Goal: Task Accomplishment & Management: Manage account settings

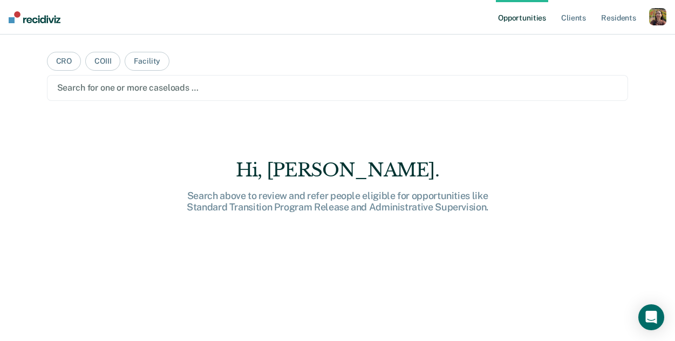
click at [657, 18] on div "button" at bounding box center [657, 16] width 17 height 17
click at [579, 53] on link "How it works" at bounding box center [614, 57] width 87 height 9
click at [594, 42] on link "Profile" at bounding box center [614, 43] width 87 height 9
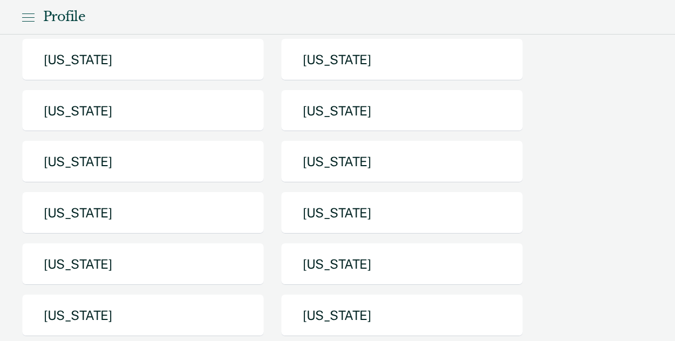
scroll to position [174, 0]
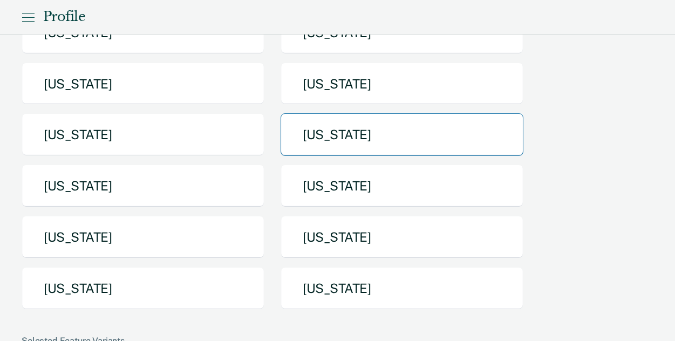
click at [411, 147] on button "[US_STATE]" at bounding box center [402, 134] width 243 height 43
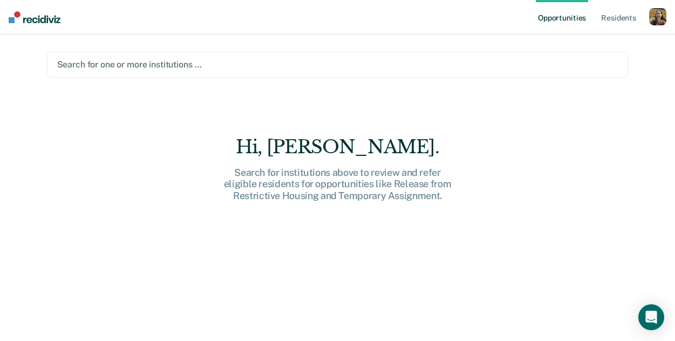
click at [293, 64] on div at bounding box center [337, 64] width 561 height 12
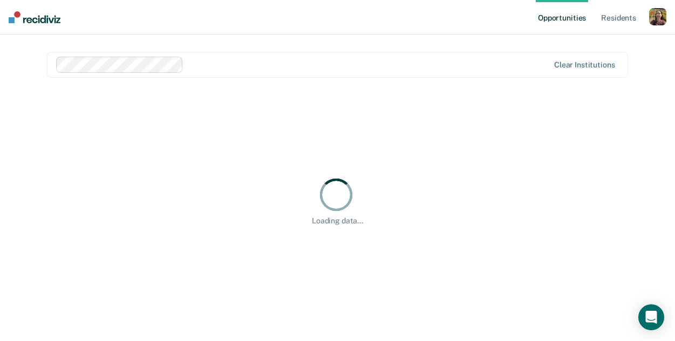
click at [654, 59] on div "Opportunities Resident s Profile How it works Go to System-Level Trends Log Out…" at bounding box center [337, 170] width 675 height 341
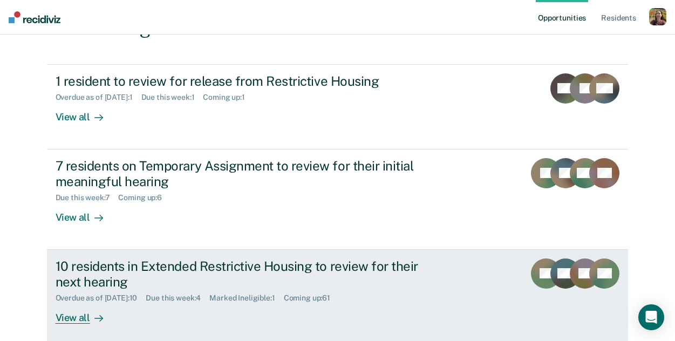
scroll to position [149, 0]
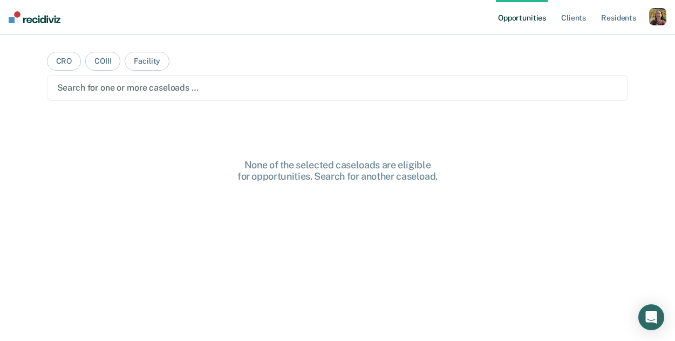
click at [660, 16] on div "button" at bounding box center [657, 16] width 17 height 17
click at [583, 44] on link "Profile" at bounding box center [614, 43] width 87 height 9
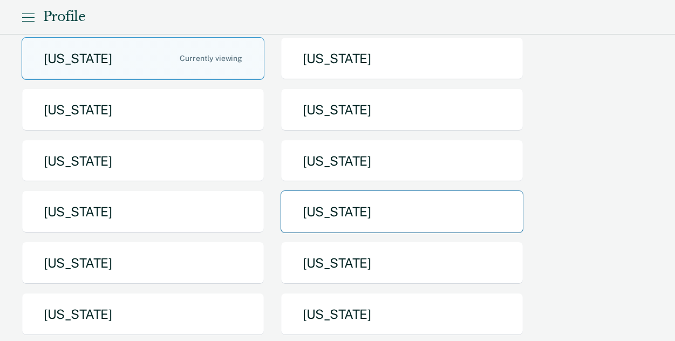
scroll to position [113, 0]
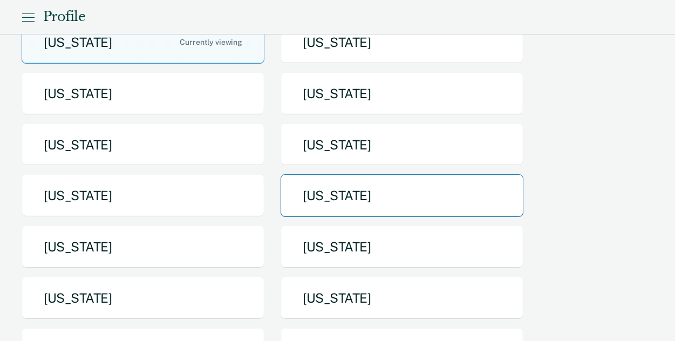
click at [381, 189] on button "[US_STATE]" at bounding box center [402, 195] width 243 height 43
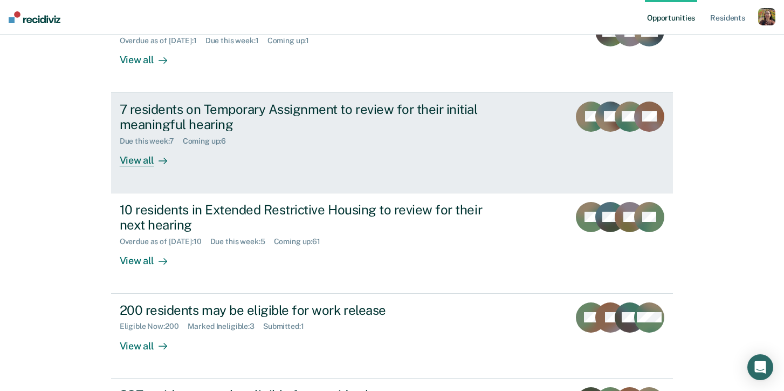
scroll to position [292, 0]
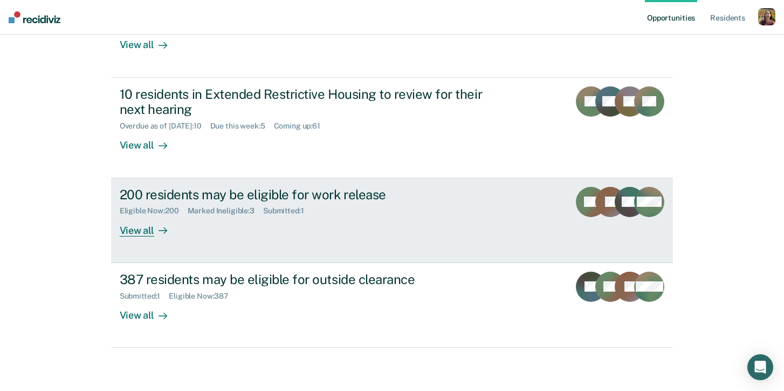
click at [148, 236] on div "View all" at bounding box center [150, 225] width 60 height 21
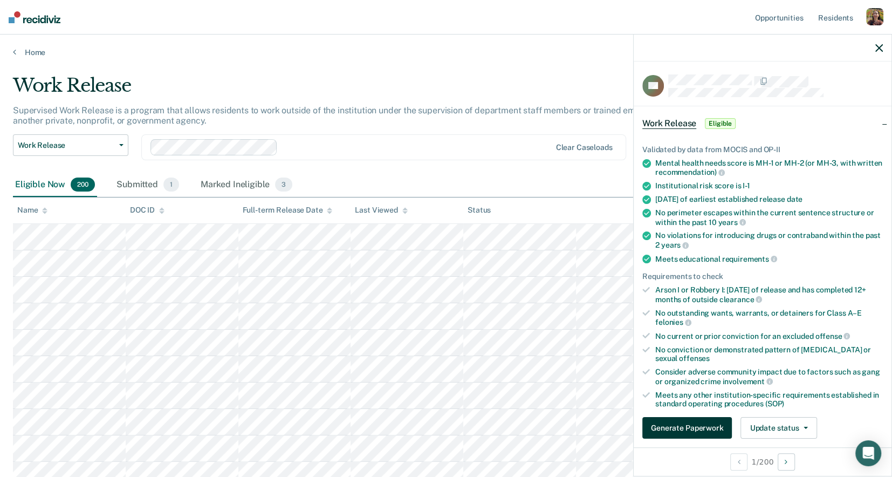
click at [674, 340] on button "Generate Paperwork" at bounding box center [687, 428] width 90 height 22
click at [674, 340] on button "Update status" at bounding box center [779, 428] width 76 height 22
click at [549, 192] on div "Eligible Now 200 Submitted 1 Marked Ineligible 3" at bounding box center [446, 185] width 866 height 24
click at [674, 47] on div at bounding box center [763, 48] width 258 height 27
click at [674, 49] on div at bounding box center [763, 48] width 258 height 27
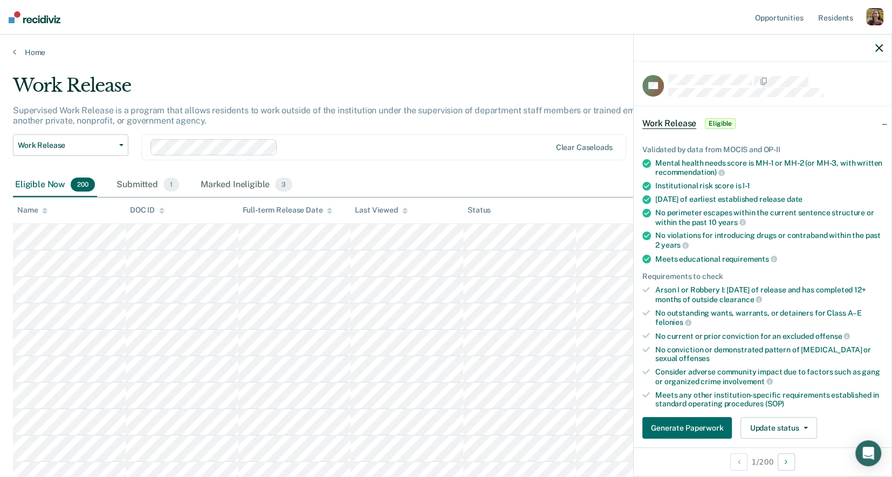
click at [674, 48] on div at bounding box center [763, 48] width 258 height 27
click at [674, 48] on icon "button" at bounding box center [880, 48] width 8 height 8
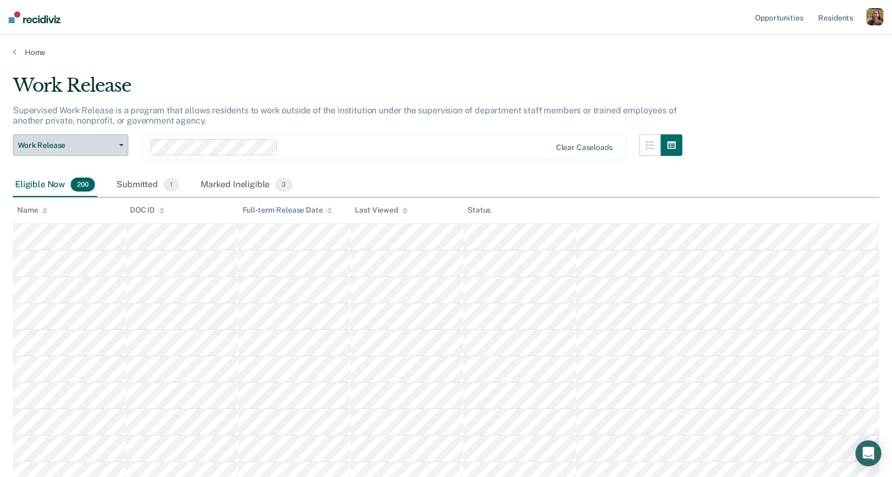
click at [105, 141] on span "Work Release" at bounding box center [66, 145] width 97 height 9
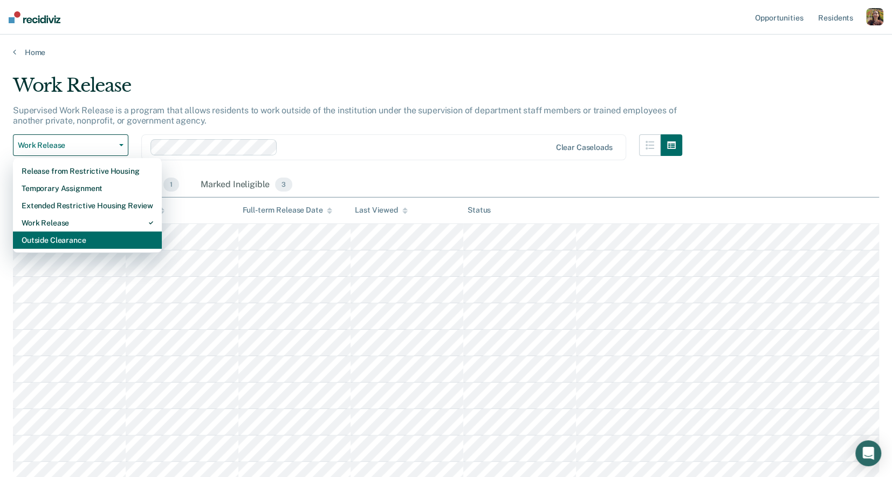
click at [125, 247] on div "Outside Clearance" at bounding box center [88, 239] width 132 height 17
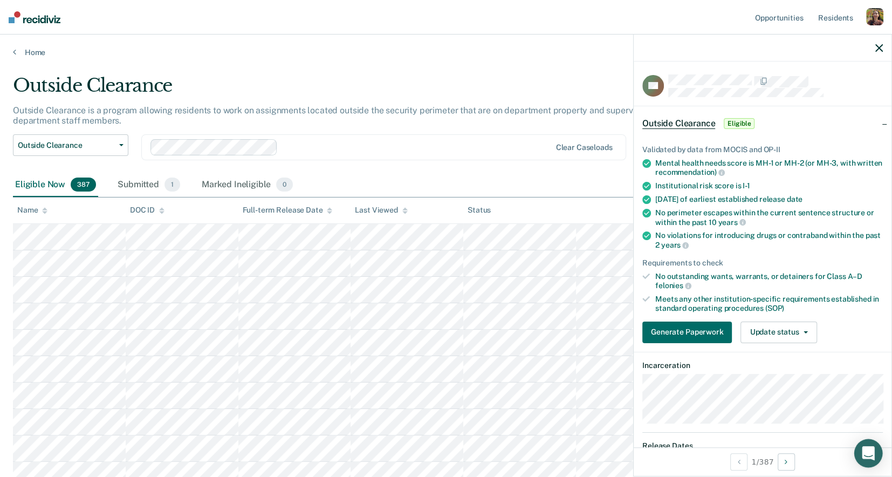
click at [674, 340] on div "Open Intercom Messenger" at bounding box center [868, 453] width 29 height 29
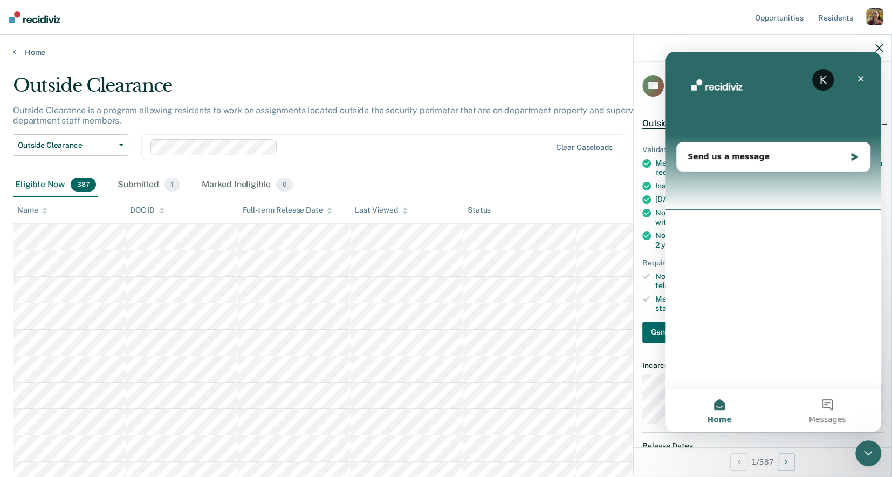
click at [674, 47] on icon "button" at bounding box center [880, 48] width 8 height 8
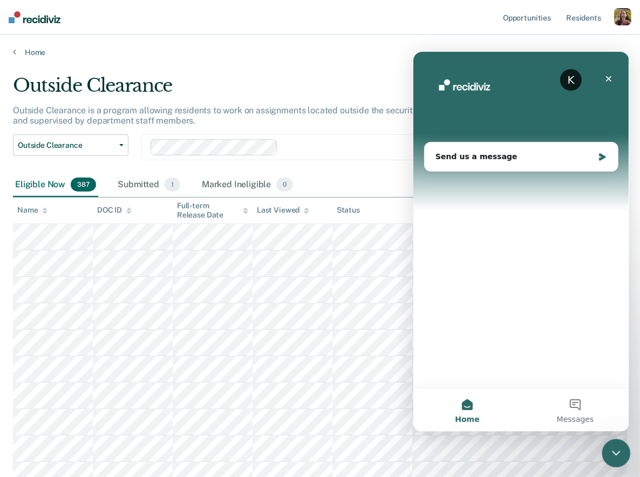
click at [615, 340] on icon "Close Intercom Messenger" at bounding box center [614, 451] width 13 height 13
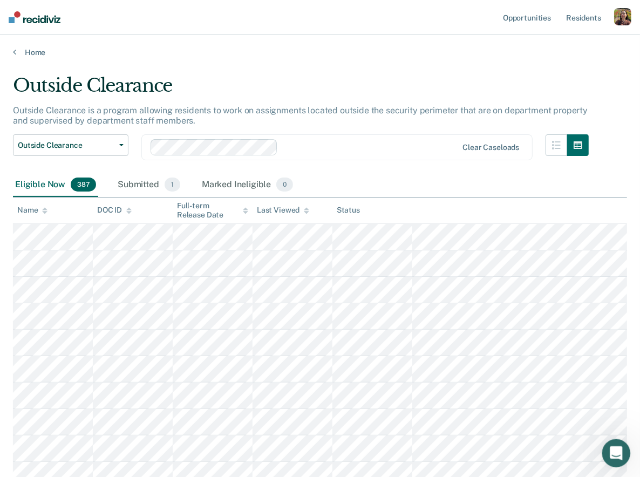
click at [607, 340] on icon "Open Intercom Messenger" at bounding box center [615, 452] width 18 height 18
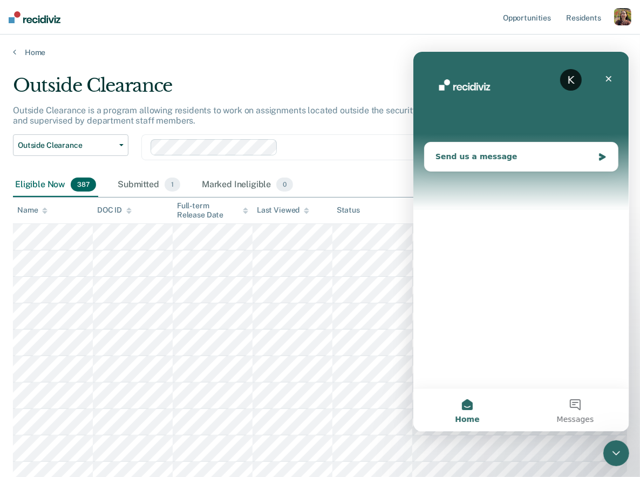
click at [550, 166] on div "Send us a message" at bounding box center [520, 156] width 193 height 29
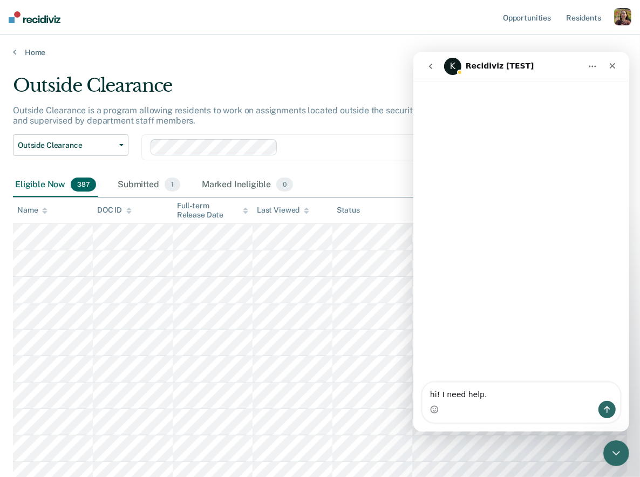
type textarea "hi! I need help."
click at [366, 46] on div "Home" at bounding box center [320, 46] width 640 height 23
click at [613, 66] on icon "Close" at bounding box center [612, 66] width 6 height 6
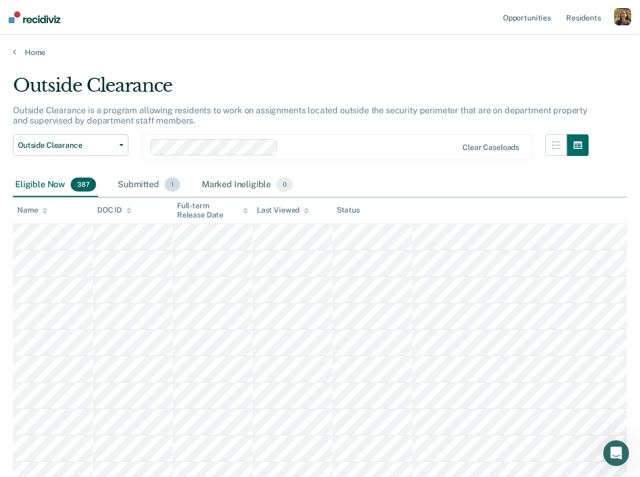
click at [135, 190] on div "Submitted 1" at bounding box center [148, 185] width 67 height 24
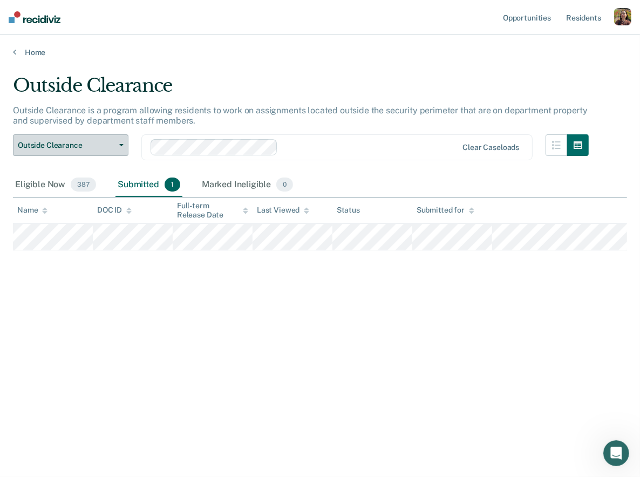
click at [79, 136] on button "Outside Clearance" at bounding box center [70, 145] width 115 height 22
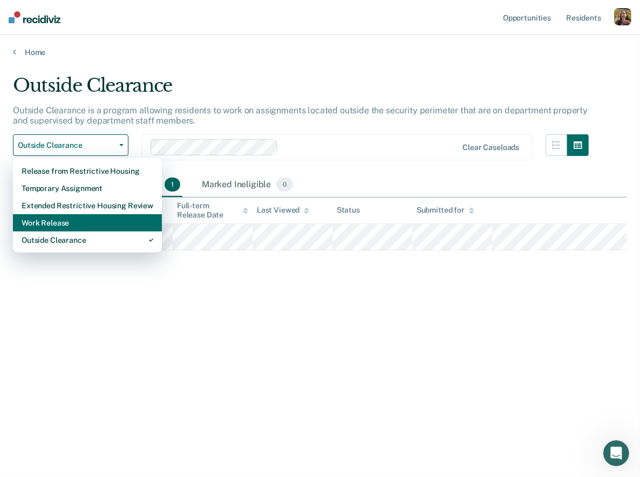
click at [74, 224] on div "Work Release" at bounding box center [88, 222] width 132 height 17
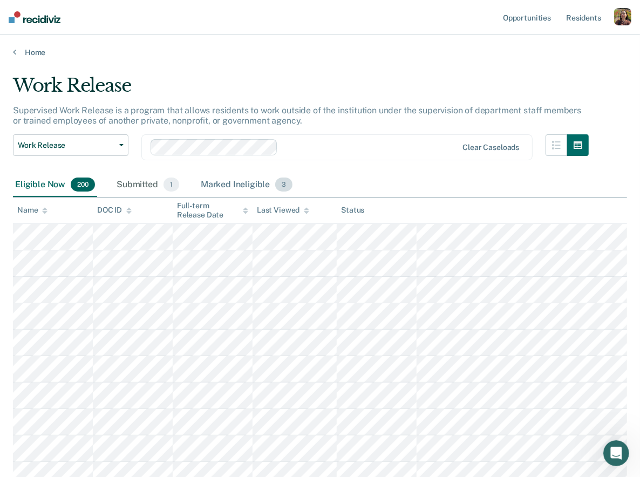
click at [268, 194] on div "Marked Ineligible 3" at bounding box center [247, 185] width 97 height 24
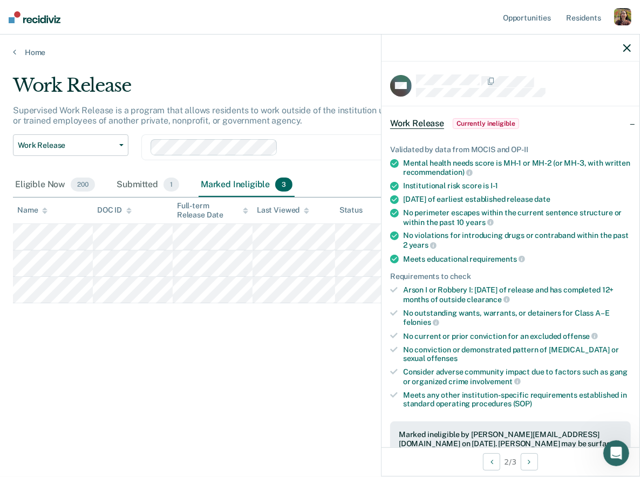
click at [196, 340] on div "Work Release Supervised Work Release is a program that allows residents to work…" at bounding box center [320, 252] width 614 height 356
click at [625, 53] on div at bounding box center [510, 48] width 258 height 27
click at [626, 49] on icon "button" at bounding box center [627, 48] width 8 height 8
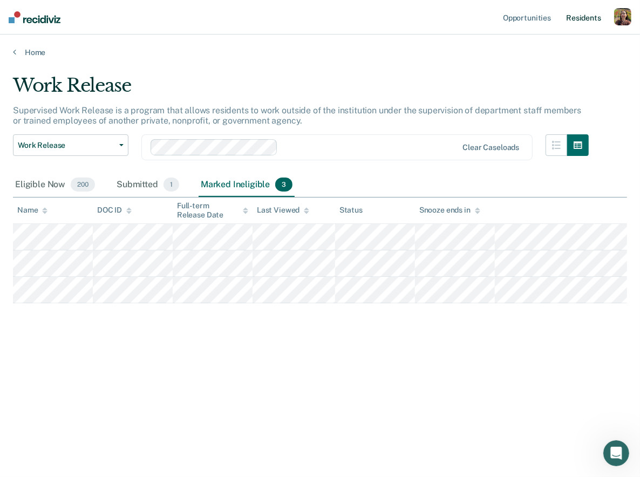
click at [598, 13] on link "Resident s" at bounding box center [583, 17] width 39 height 35
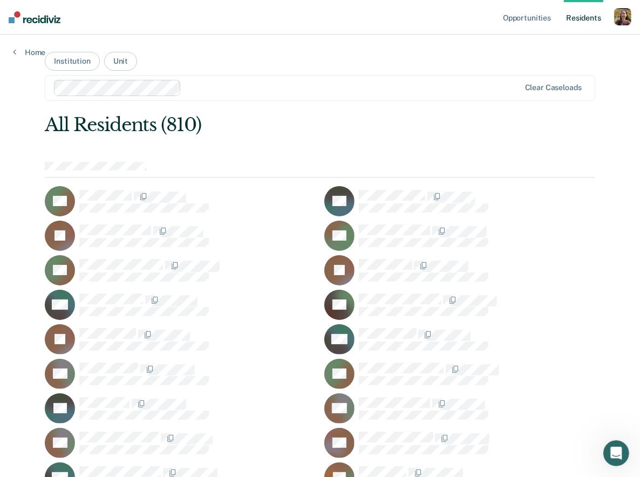
click at [624, 23] on div "button" at bounding box center [622, 16] width 17 height 17
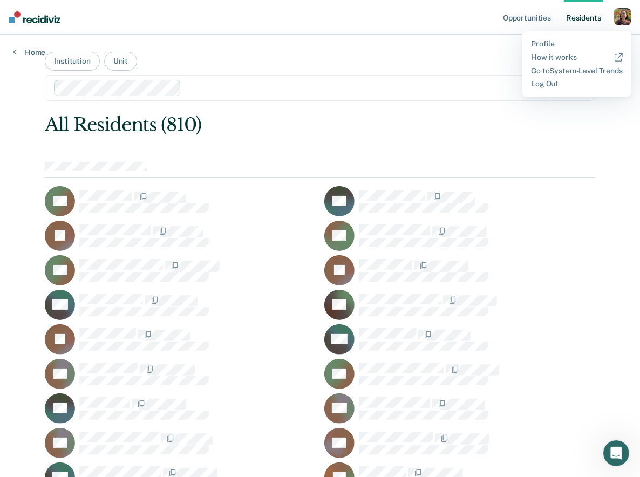
click at [624, 23] on div "button" at bounding box center [622, 16] width 17 height 17
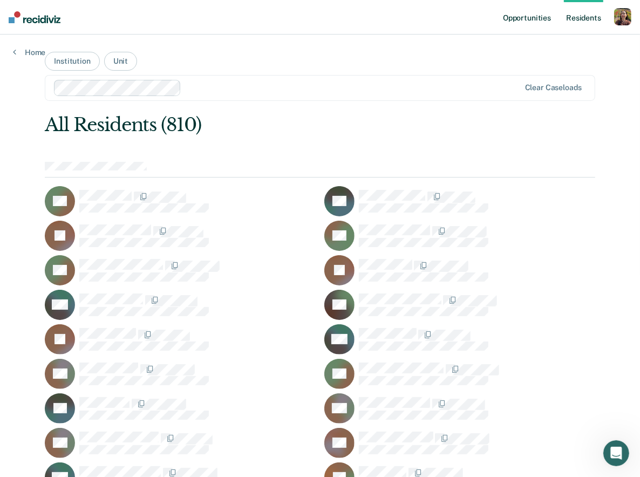
click at [536, 15] on link "Opportunities" at bounding box center [527, 17] width 52 height 35
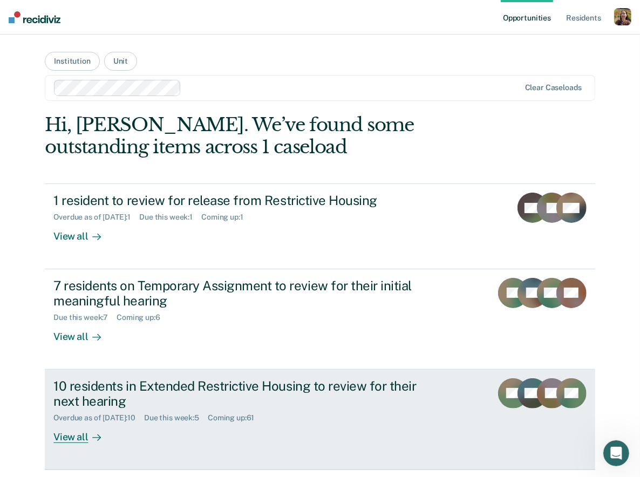
scroll to position [204, 0]
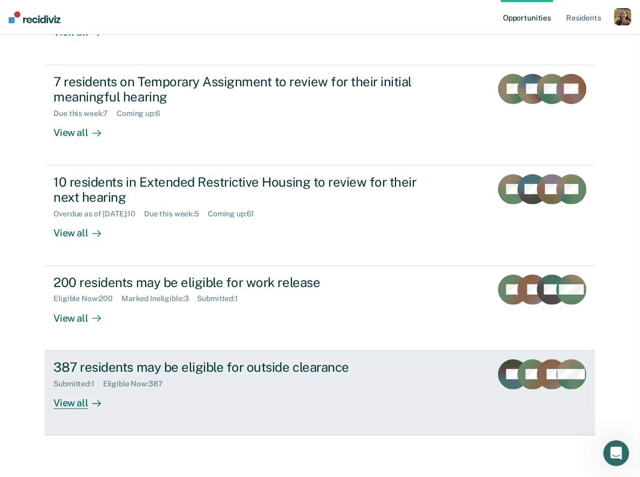
click at [202, 340] on link "387 residents may be eligible for outside clearance Submitted : 1 Eligible Now …" at bounding box center [320, 393] width 550 height 85
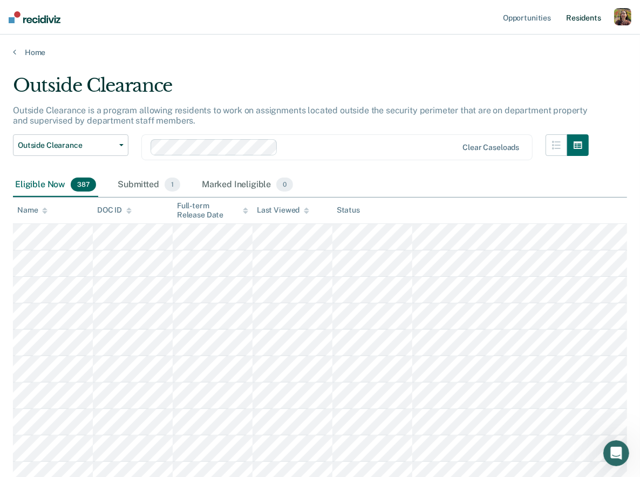
click at [590, 18] on link "Resident s" at bounding box center [583, 17] width 39 height 35
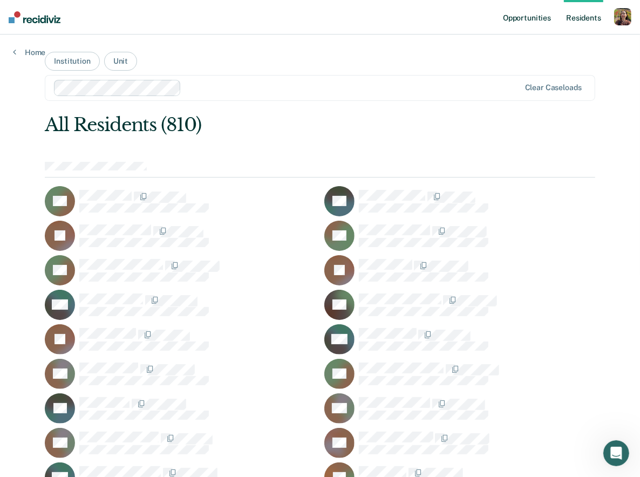
click at [530, 19] on link "Opportunities" at bounding box center [527, 17] width 52 height 35
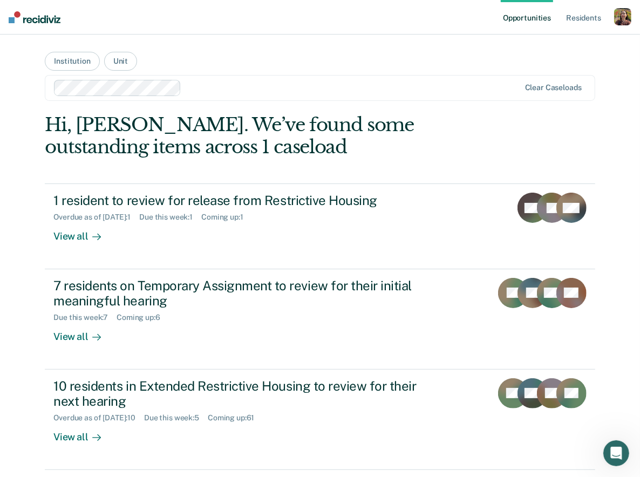
click at [619, 19] on div "button" at bounding box center [622, 16] width 17 height 17
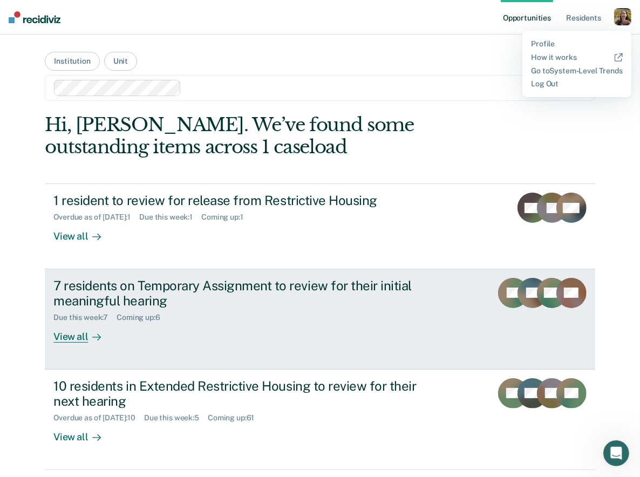
scroll to position [165, 0]
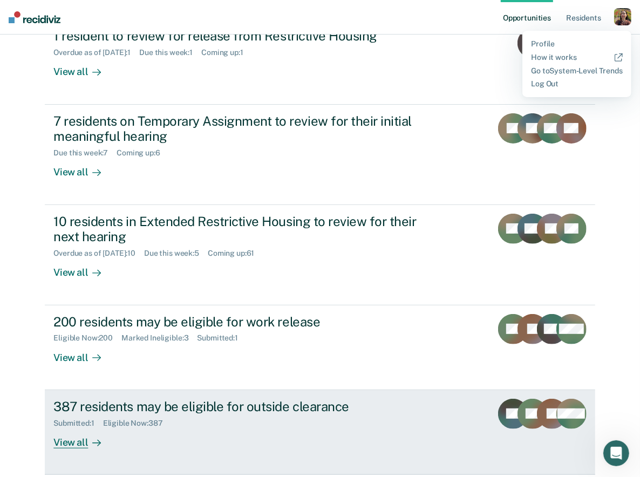
click at [230, 340] on div "Submitted : 1 Eligible Now : 387" at bounding box center [242, 420] width 379 height 13
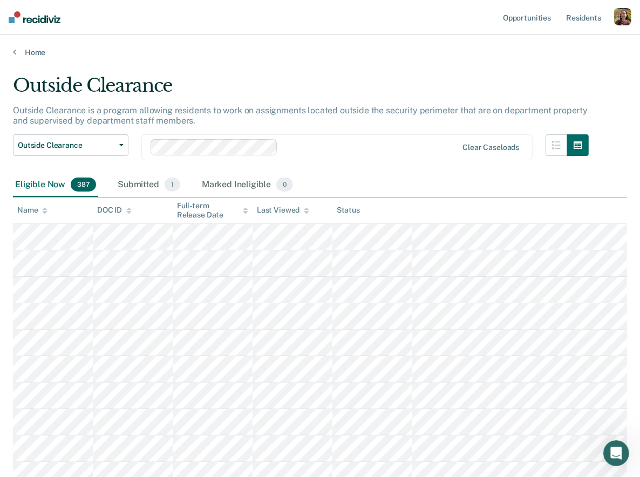
click at [628, 16] on div "button" at bounding box center [622, 16] width 17 height 17
click at [559, 63] on div "Profile How it works Go to System-Level Trends Log Out" at bounding box center [576, 64] width 109 height 66
click at [567, 58] on link "How it works" at bounding box center [577, 57] width 92 height 9
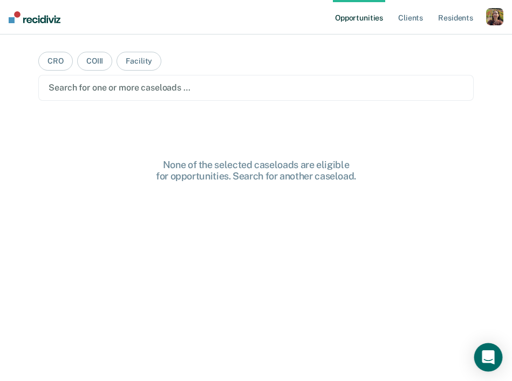
click at [487, 347] on div "Open Intercom Messenger" at bounding box center [488, 358] width 29 height 29
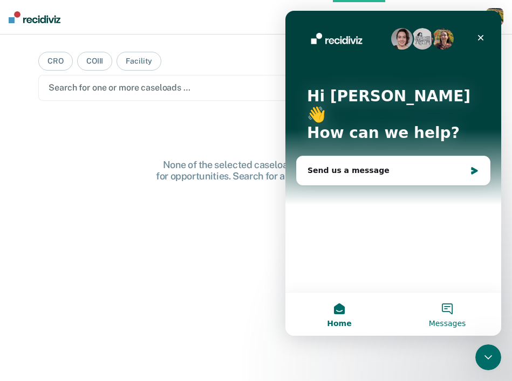
click at [442, 314] on button "Messages" at bounding box center [447, 314] width 108 height 43
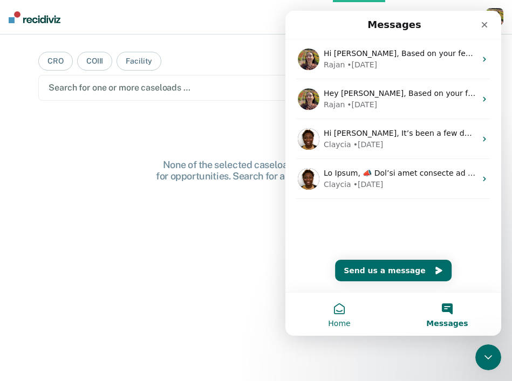
click at [328, 322] on button "Home" at bounding box center [339, 314] width 108 height 43
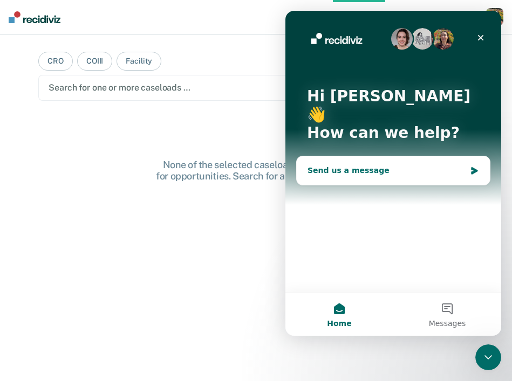
click at [392, 165] on div "Send us a message" at bounding box center [386, 170] width 158 height 11
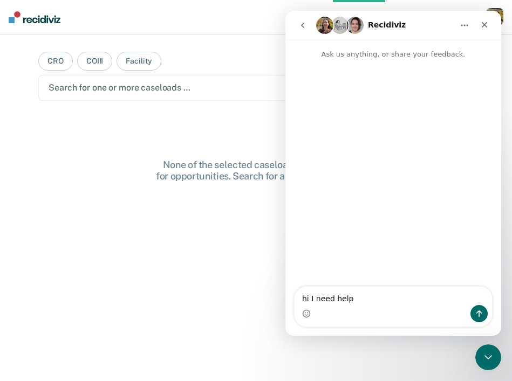
type textarea "hi I need help"
click at [210, 202] on div "None of the selected caseloads are eligible for opportunities. Search for anoth…" at bounding box center [255, 289] width 435 height 261
click at [482, 26] on icon "Close" at bounding box center [485, 25] width 6 height 6
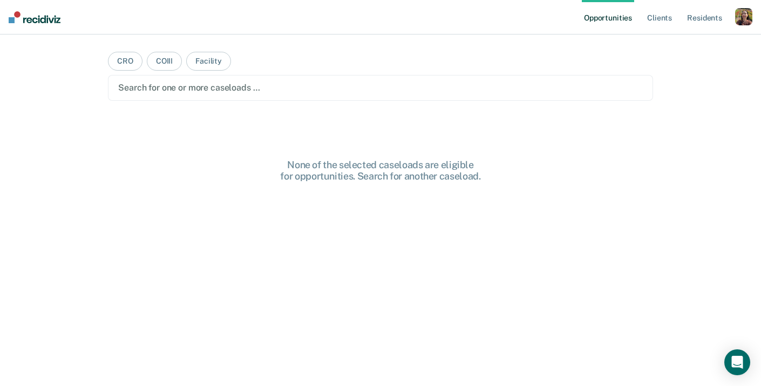
click at [742, 12] on div "button" at bounding box center [743, 16] width 17 height 17
click at [689, 44] on link "Profile" at bounding box center [699, 43] width 87 height 9
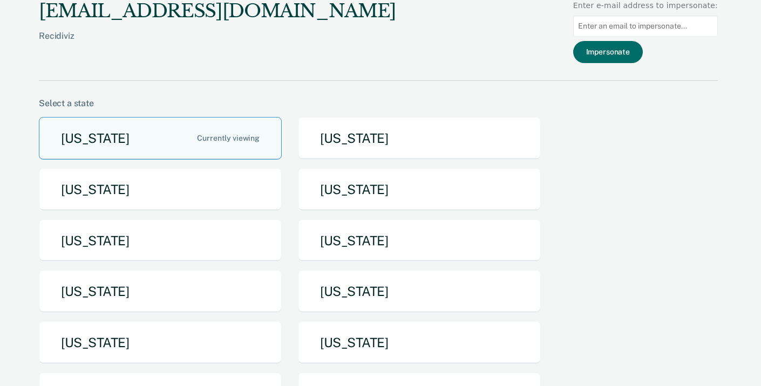
click at [660, 31] on input at bounding box center [645, 26] width 145 height 21
paste input "[PERSON_NAME][EMAIL_ADDRESS][PERSON_NAME][DOMAIN_NAME][US_STATE]"
type input "jill.johns@tdcj.texas.gov"
click at [621, 52] on button "Impersonate" at bounding box center [608, 52] width 70 height 22
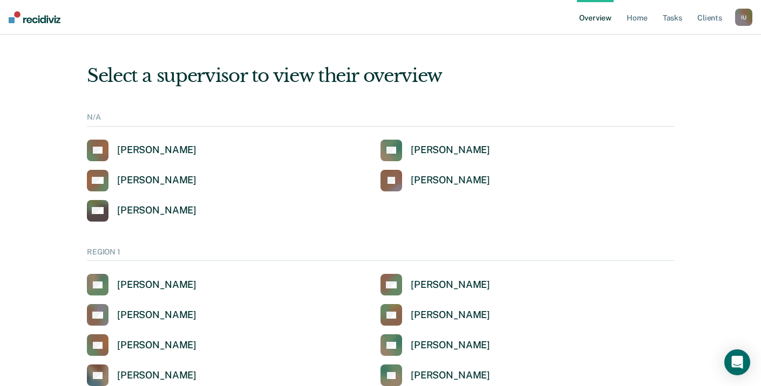
scroll to position [3124, 0]
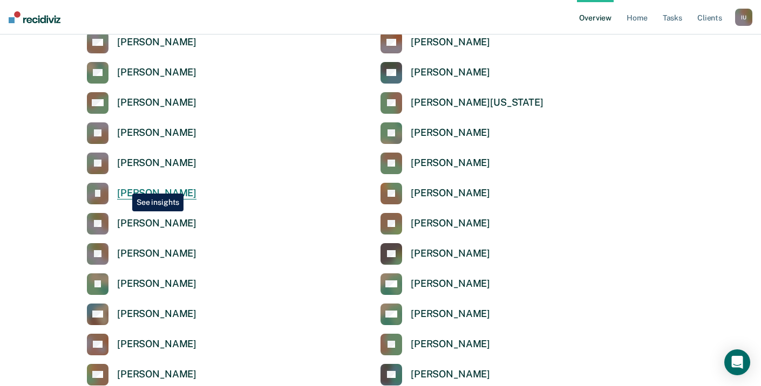
click at [124, 186] on link "JJ Jill Johns" at bounding box center [142, 194] width 110 height 22
